Goal: Information Seeking & Learning: Learn about a topic

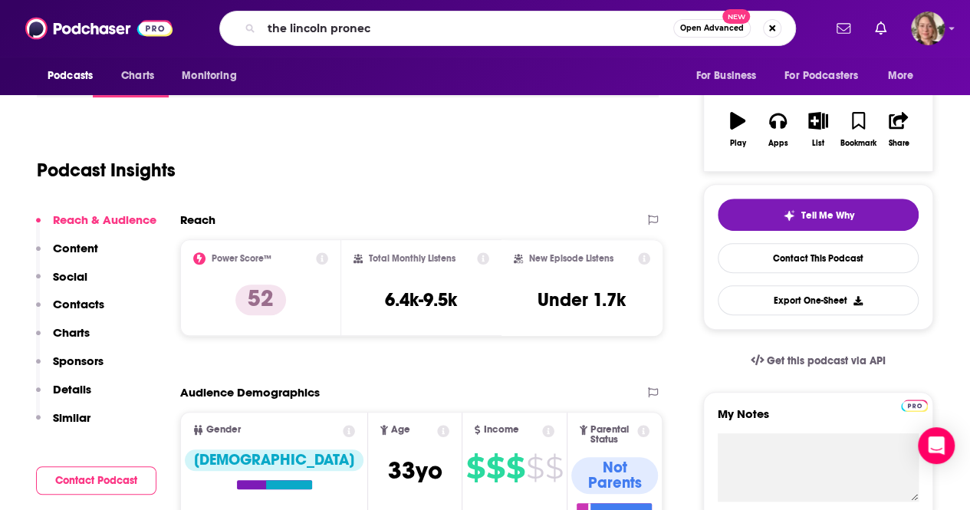
type input "the lincoln pronect"
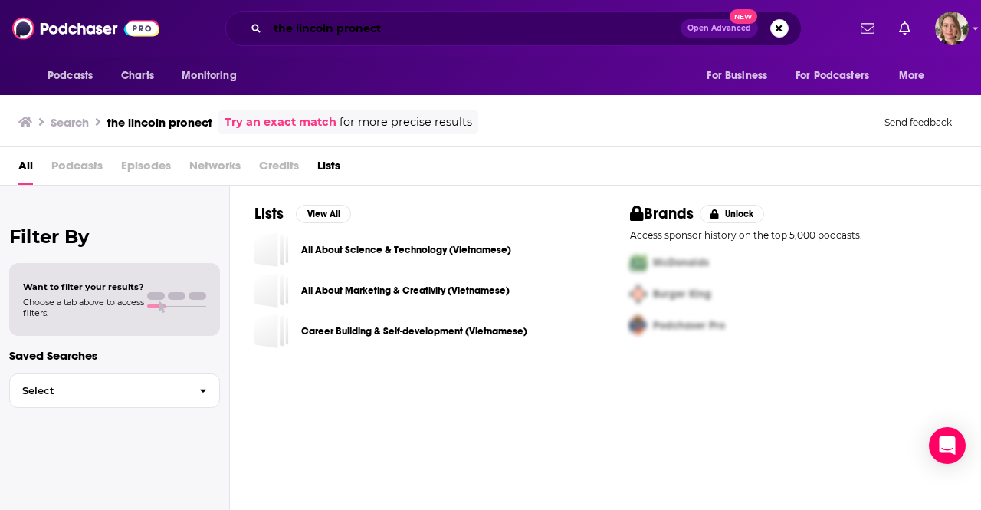
drag, startPoint x: 356, startPoint y: 28, endPoint x: 364, endPoint y: 27, distance: 8.6
click at [357, 28] on input "the lincoln pronect" at bounding box center [474, 28] width 413 height 25
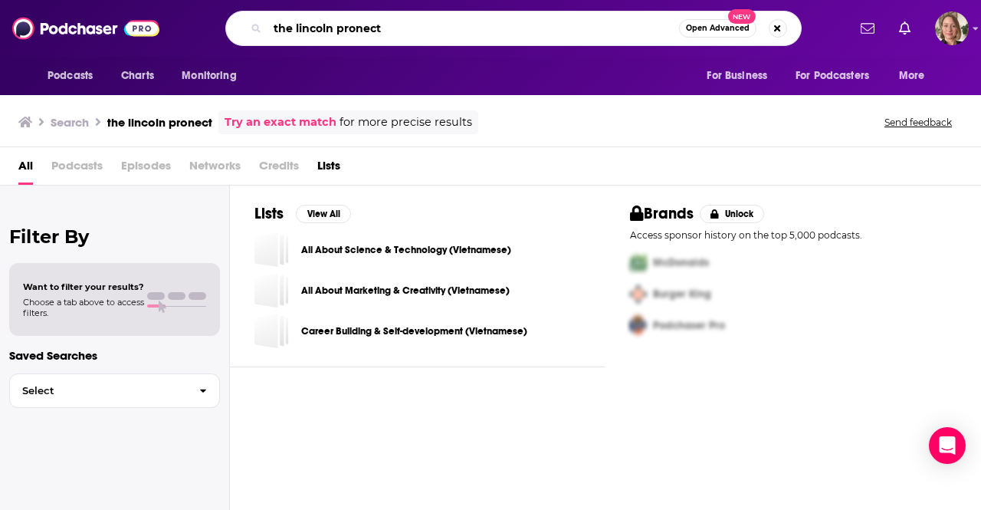
click at [360, 33] on input "the lincoln pronect" at bounding box center [474, 28] width 412 height 25
type input "the lincoln project"
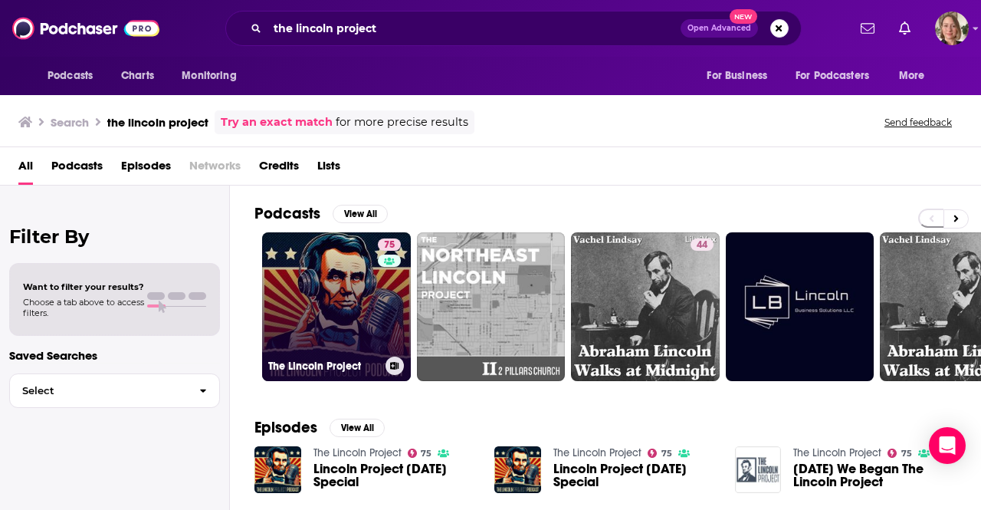
click at [343, 335] on link "75 The Lincoln Project" at bounding box center [336, 306] width 149 height 149
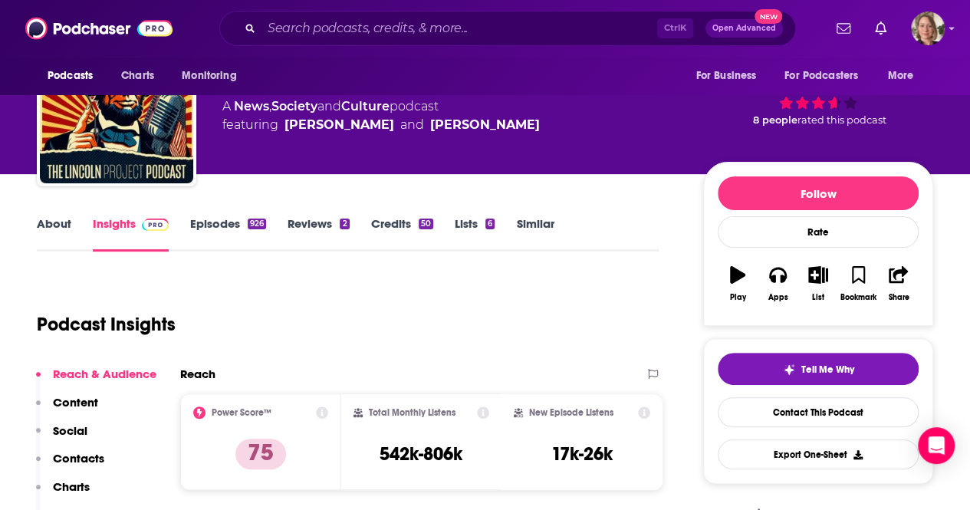
scroll to position [77, 0]
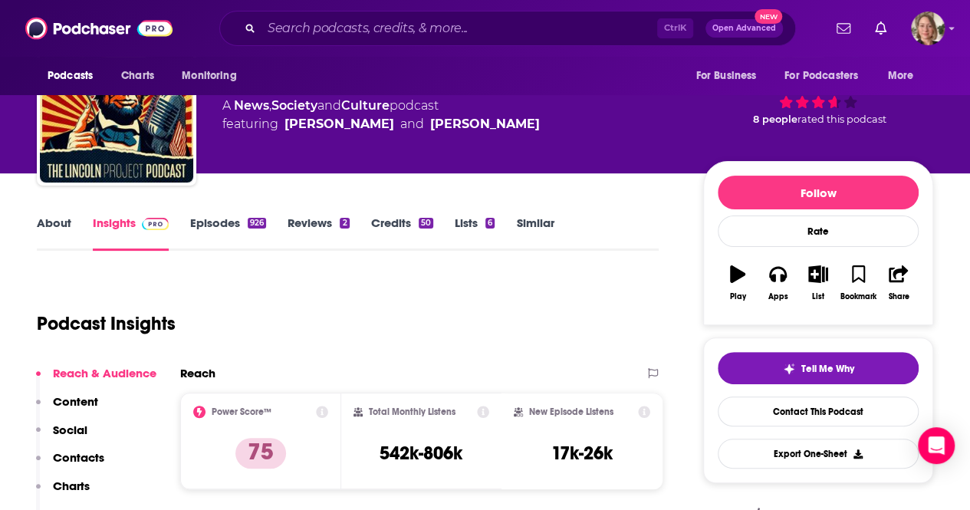
click at [46, 228] on link "About" at bounding box center [54, 232] width 34 height 35
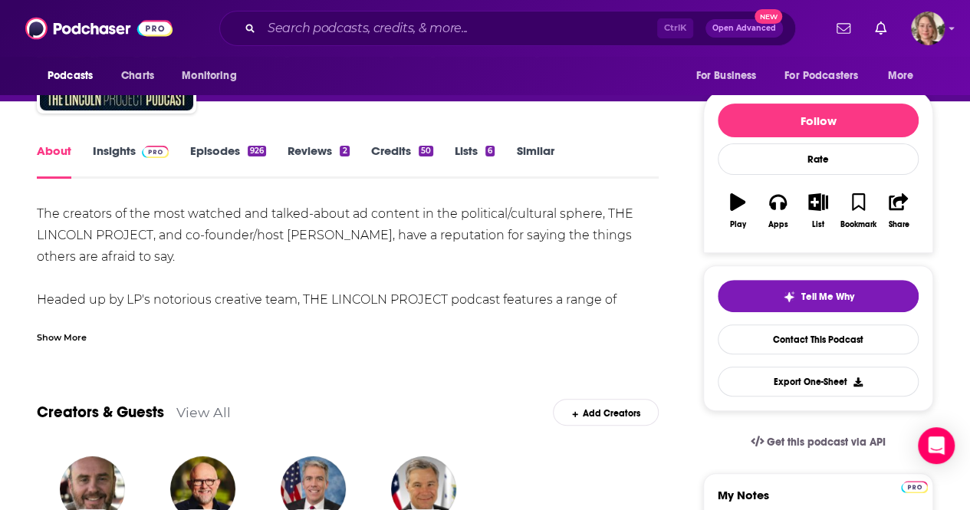
scroll to position [153, 0]
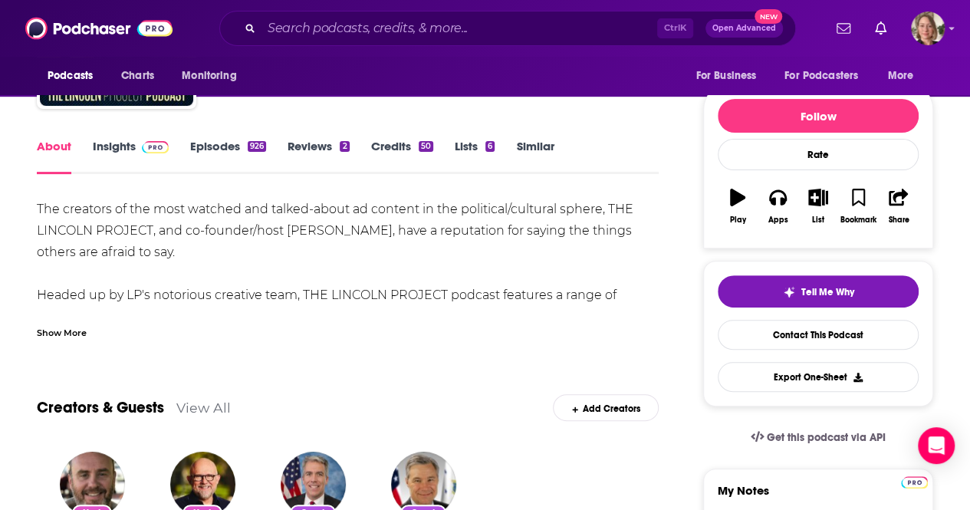
click at [77, 324] on div "Show More" at bounding box center [348, 327] width 622 height 26
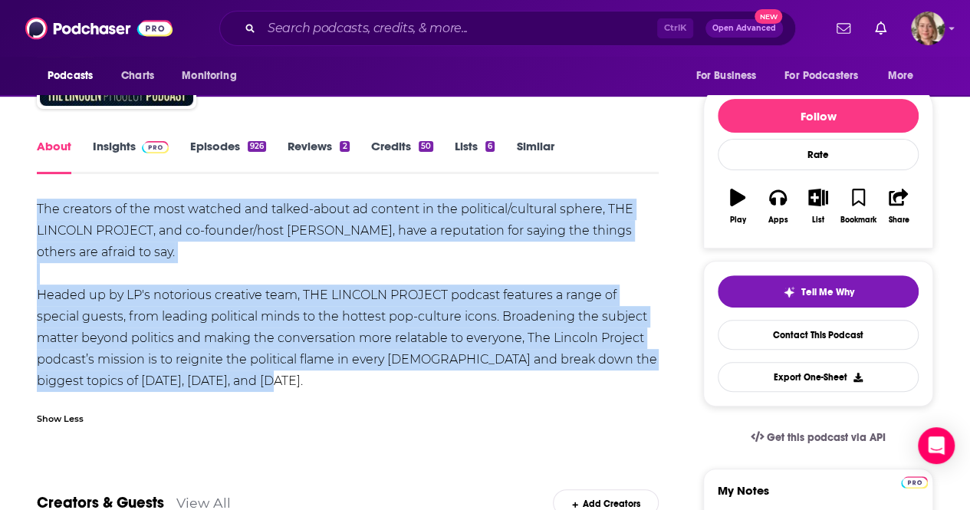
drag, startPoint x: 307, startPoint y: 382, endPoint x: 26, endPoint y: 212, distance: 328.2
copy div "The creators of the most watched and talked-about ad content in the political/c…"
